Goal: Communication & Community: Share content

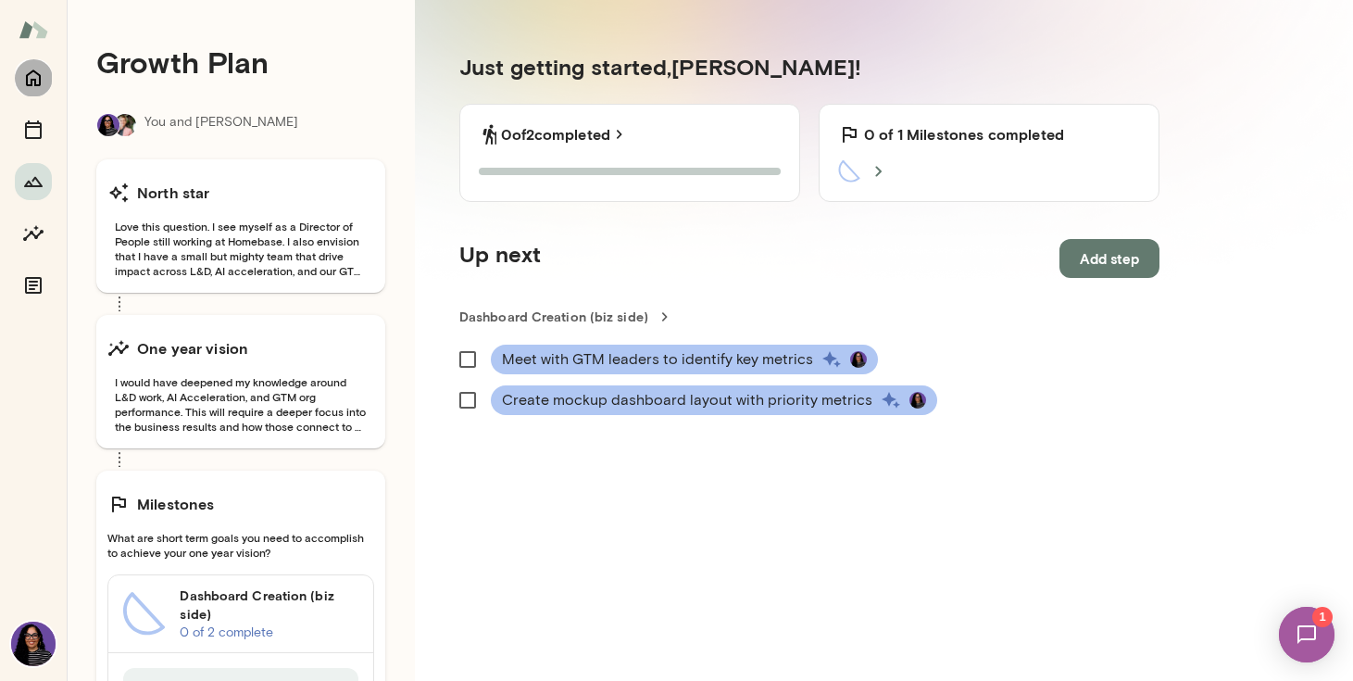
click at [36, 74] on icon "Home" at bounding box center [33, 78] width 22 height 22
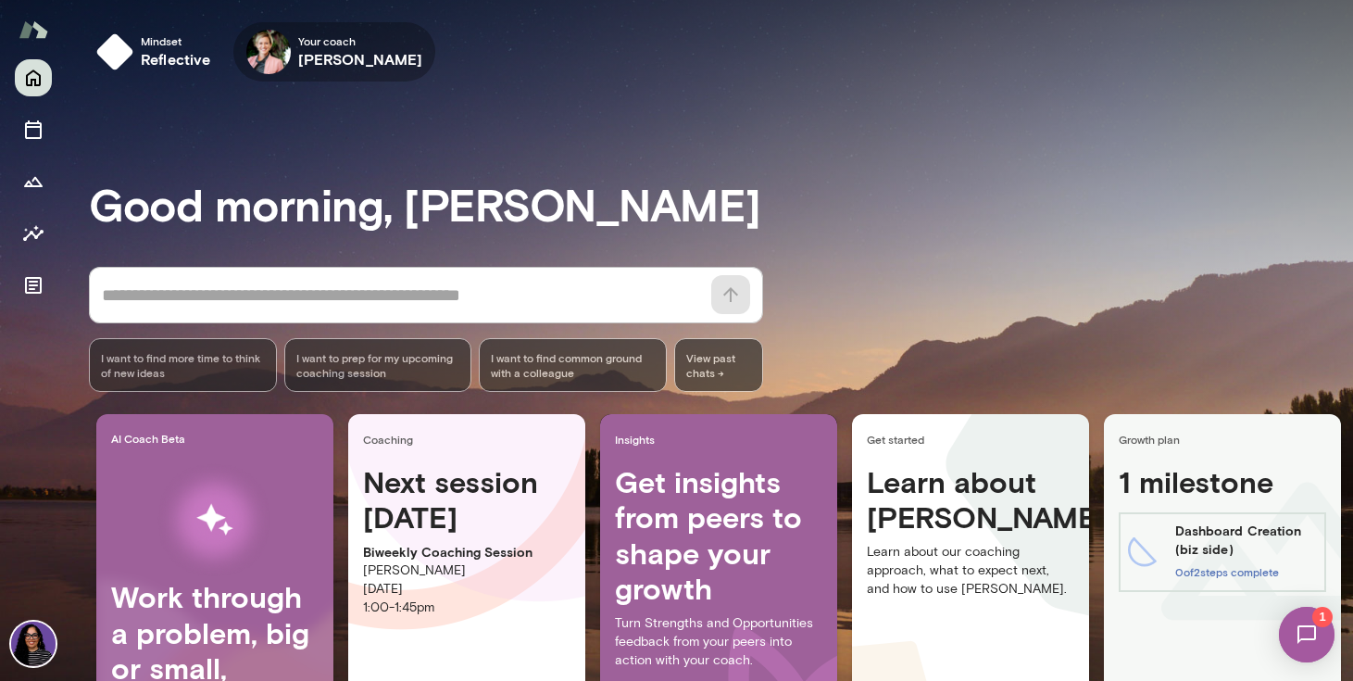
click at [0, 0] on icon "button" at bounding box center [0, 0] width 0 height 0
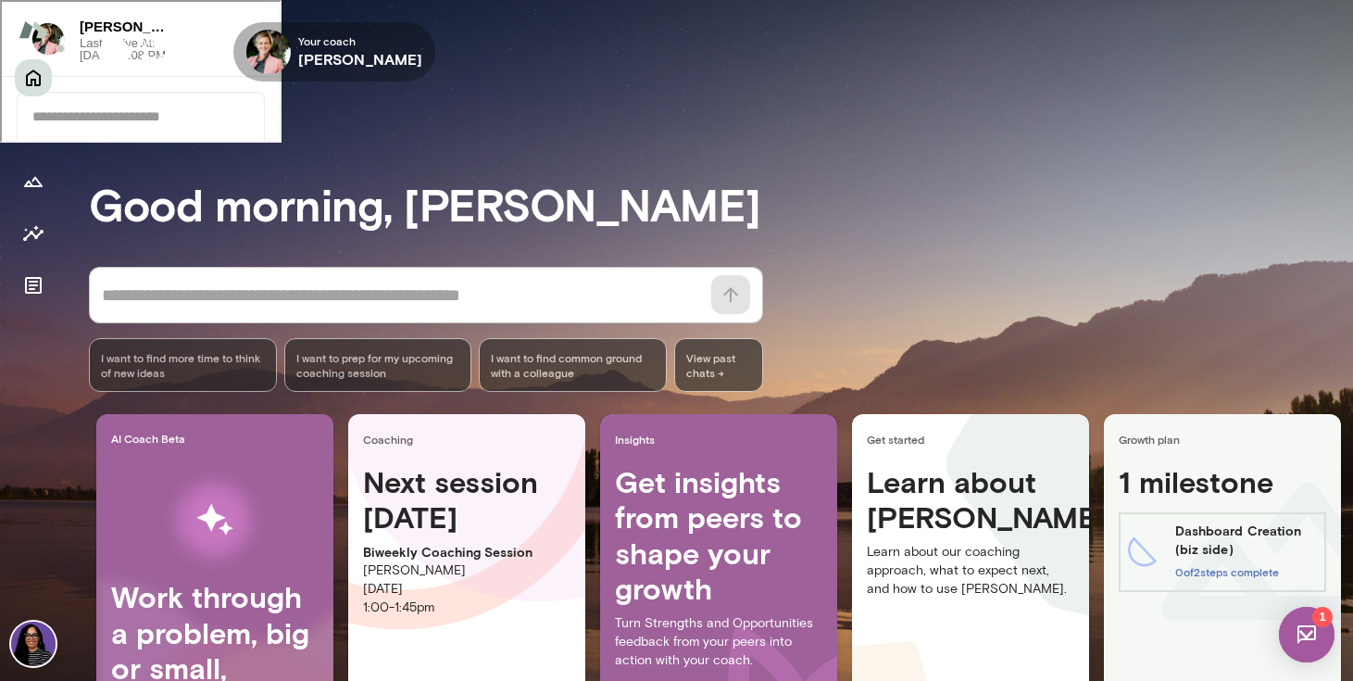
scroll to position [463, 0]
click at [87, 177] on div at bounding box center [139, 158] width 246 height 38
click at [68, 139] on div at bounding box center [139, 115] width 246 height 48
click at [1312, 635] on img at bounding box center [1307, 635] width 56 height 56
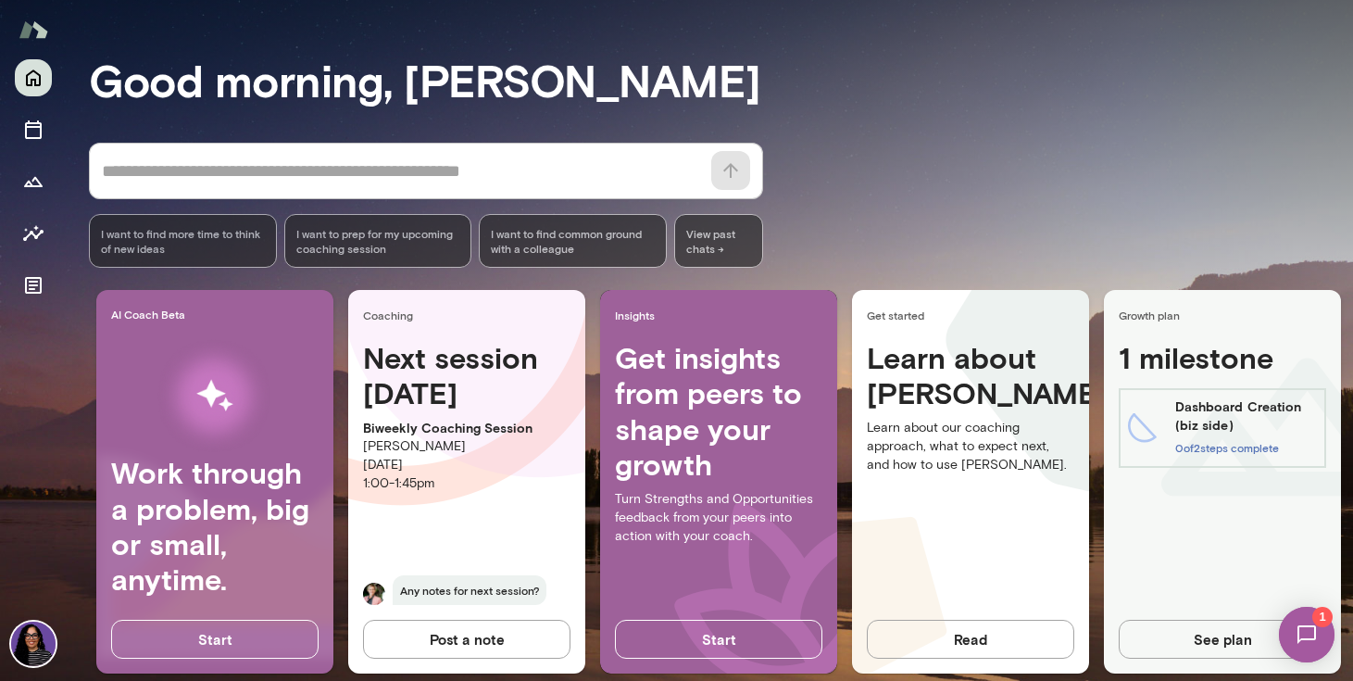
scroll to position [154, 0]
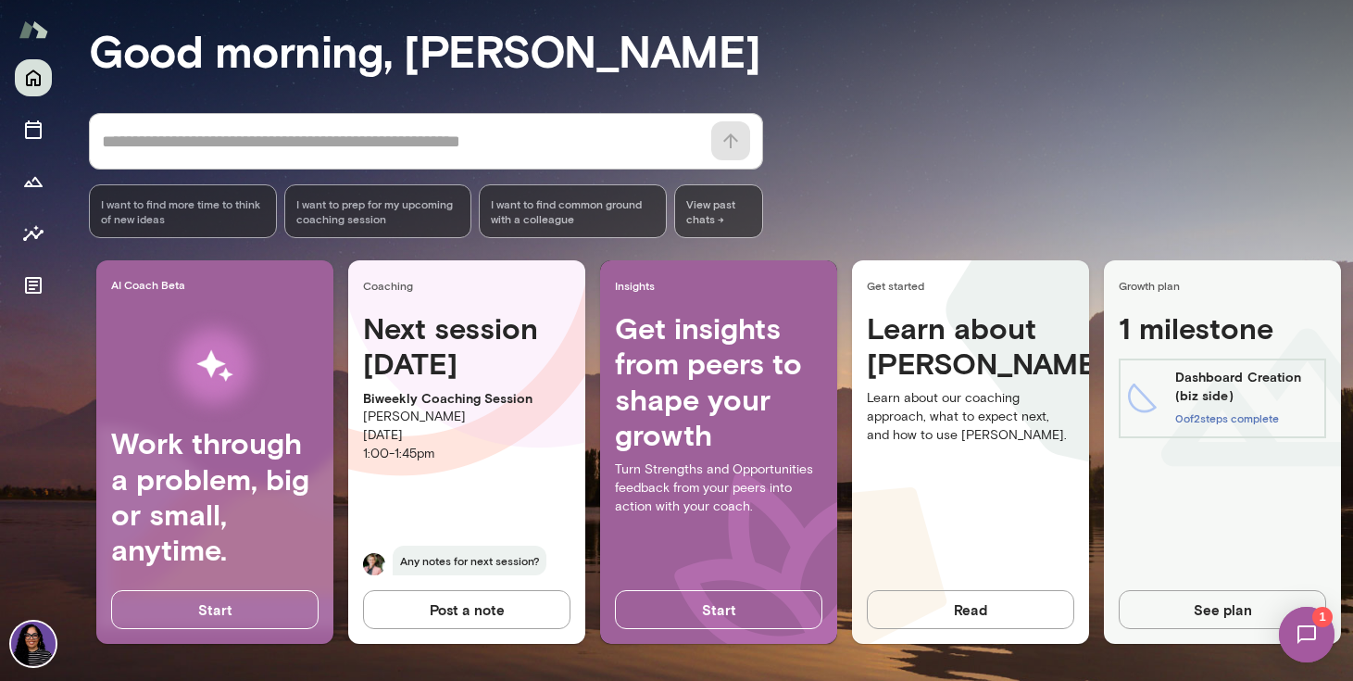
click at [421, 618] on button "Post a note" at bounding box center [467, 609] width 208 height 39
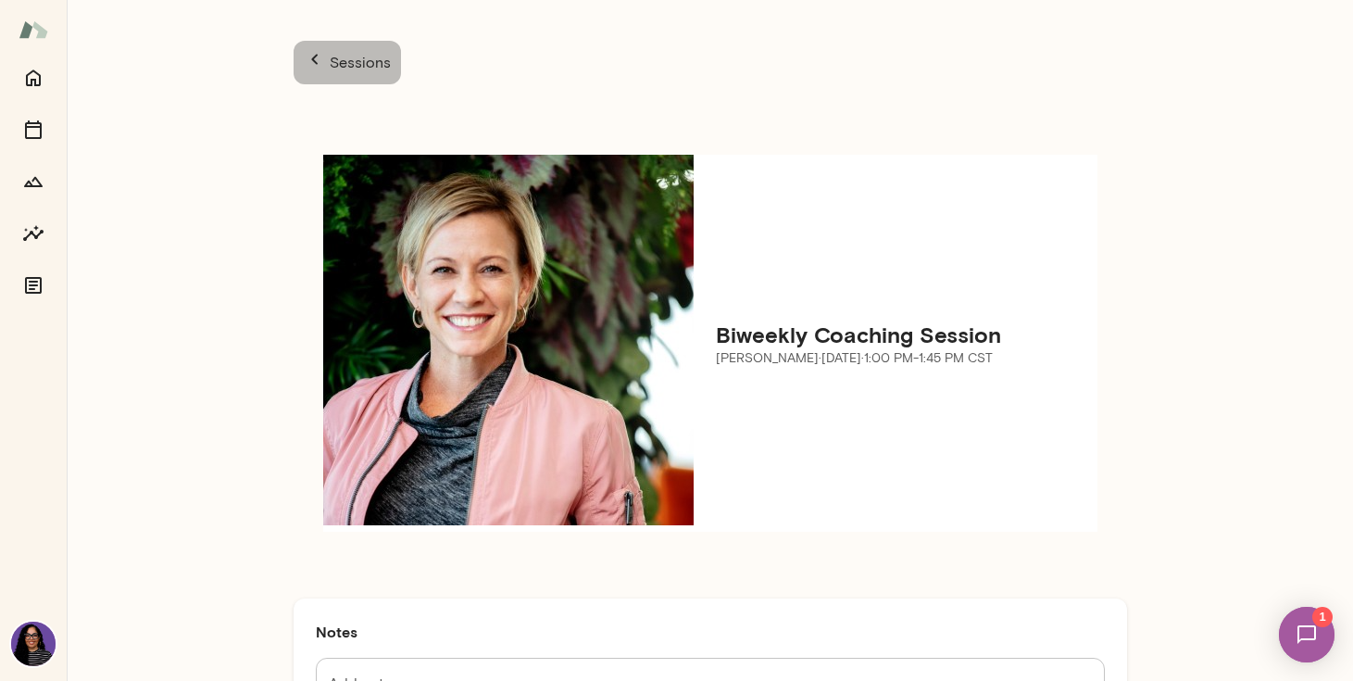
click at [311, 62] on icon "button" at bounding box center [314, 59] width 6 height 10
